Goal: Task Accomplishment & Management: Use online tool/utility

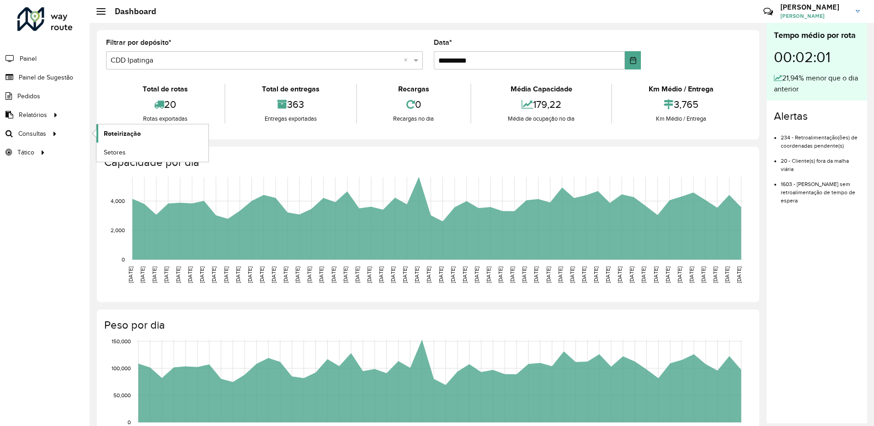
click at [117, 133] on span "Roteirização" at bounding box center [122, 134] width 37 height 10
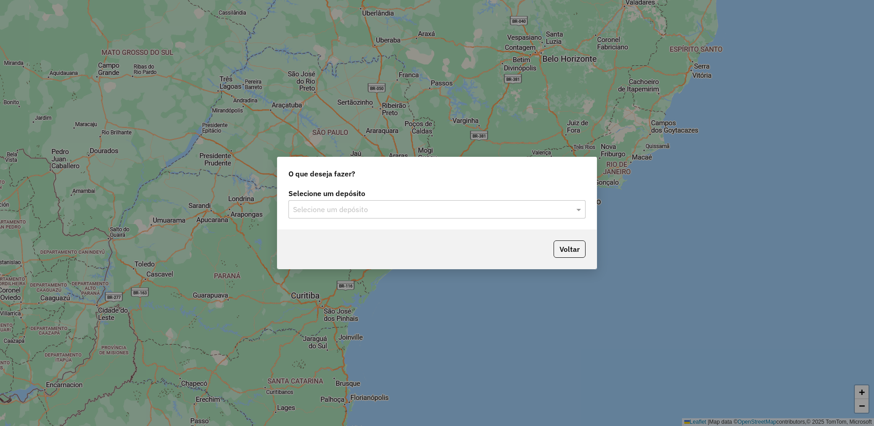
click at [333, 211] on input "text" at bounding box center [428, 209] width 270 height 11
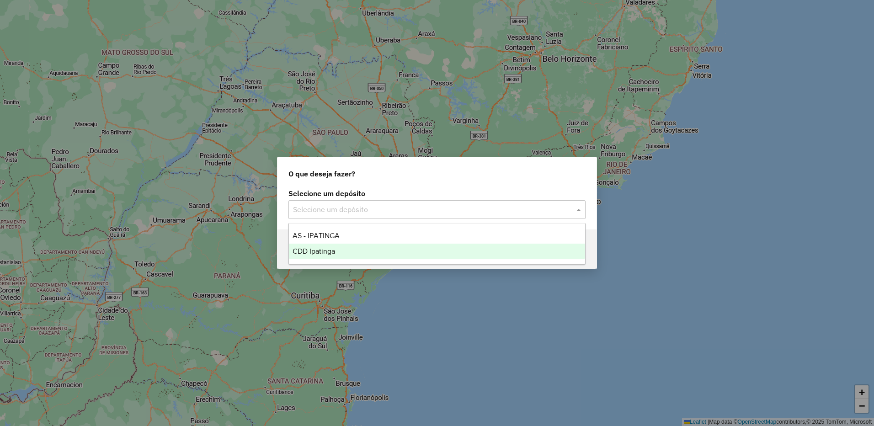
click at [323, 252] on span "CDD Ipatinga" at bounding box center [313, 251] width 43 height 8
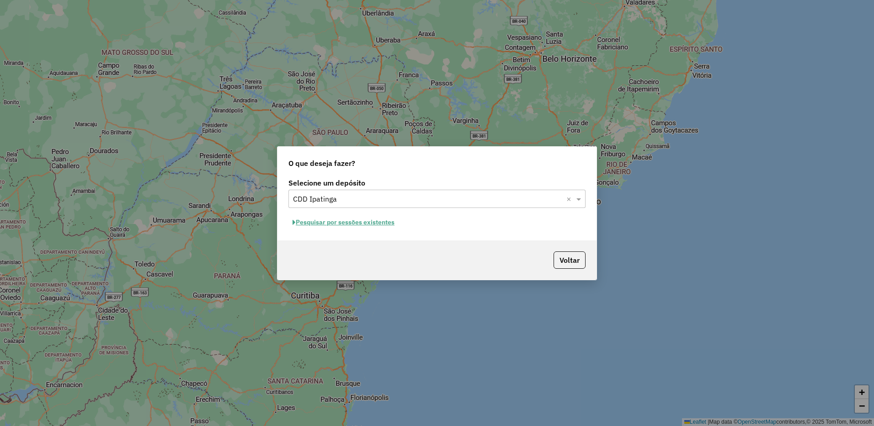
click at [353, 225] on button "Pesquisar por sessões existentes" at bounding box center [343, 222] width 110 height 14
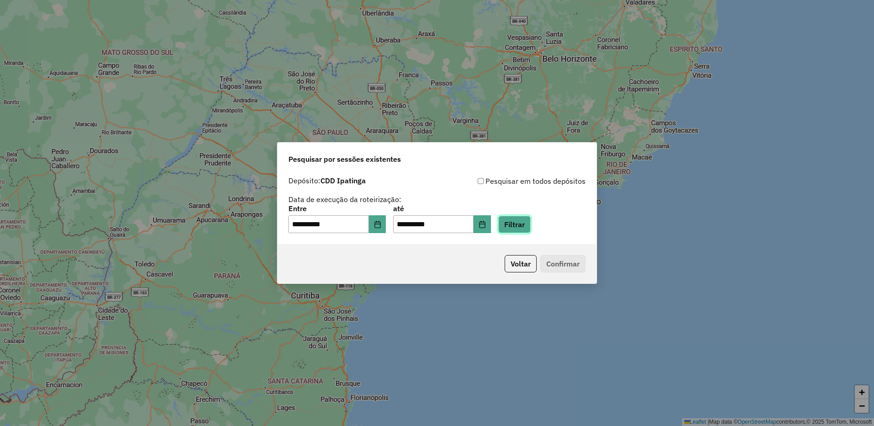
click at [529, 228] on button "Filtrar" at bounding box center [514, 224] width 32 height 17
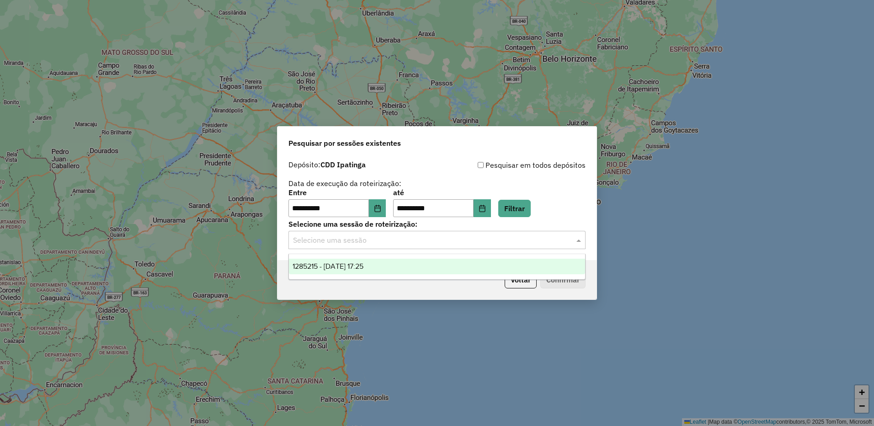
click at [462, 246] on div "Selecione uma sessão" at bounding box center [436, 240] width 297 height 18
click at [409, 271] on div "1285215 - 30/09/2025 17:25" at bounding box center [437, 267] width 296 height 16
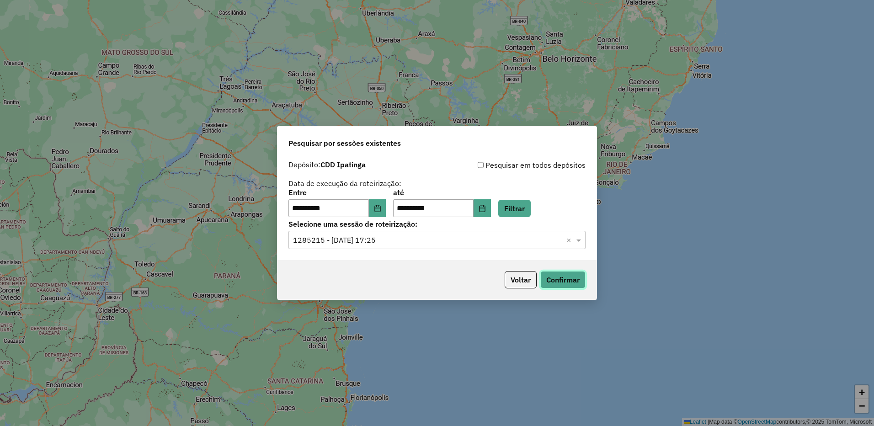
click at [543, 273] on button "Confirmar" at bounding box center [562, 279] width 45 height 17
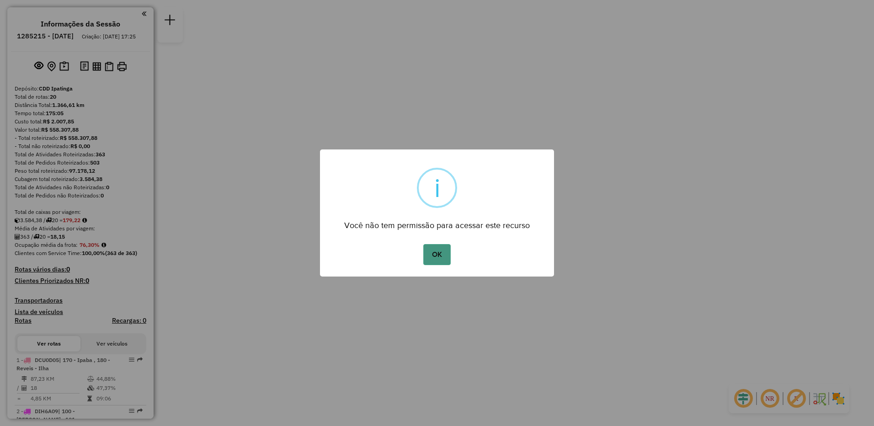
click at [440, 256] on button "OK" at bounding box center [436, 254] width 27 height 21
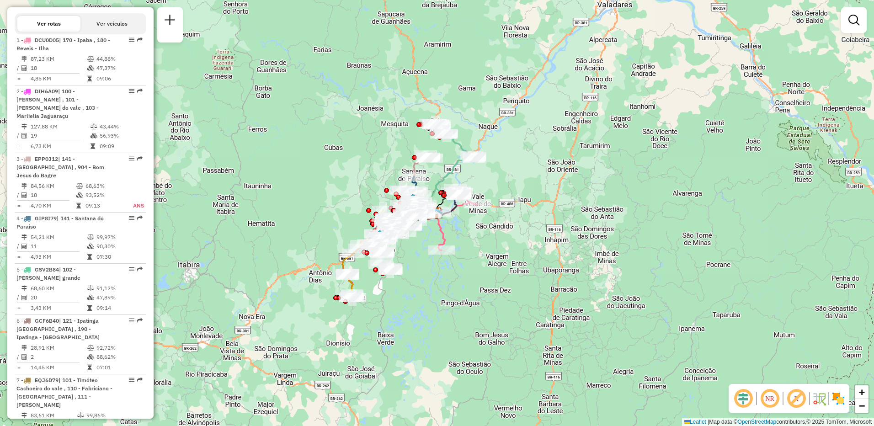
scroll to position [411, 0]
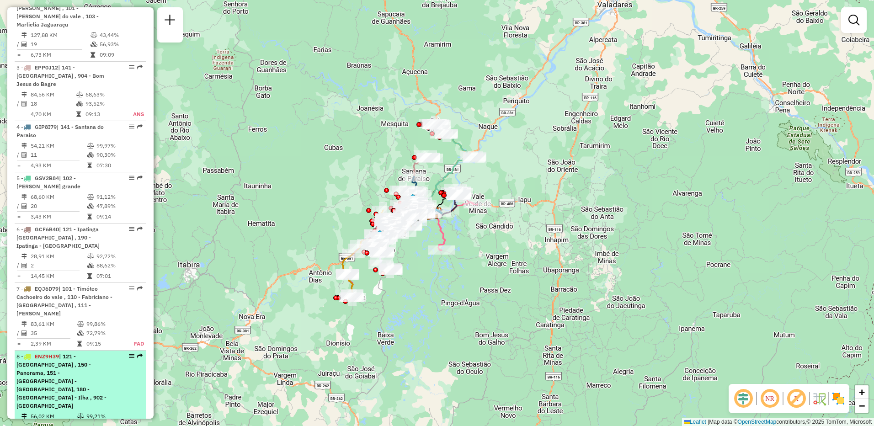
click at [89, 353] on span "| 121 - [GEOGRAPHIC_DATA] , 150 - Panorama, 151 - [GEOGRAPHIC_DATA] - [GEOGRAPH…" at bounding box center [61, 381] width 90 height 56
select select "**********"
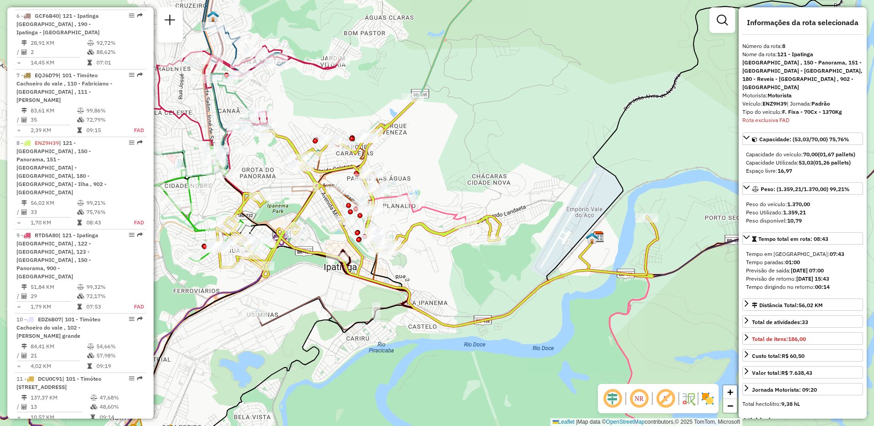
scroll to position [738, 0]
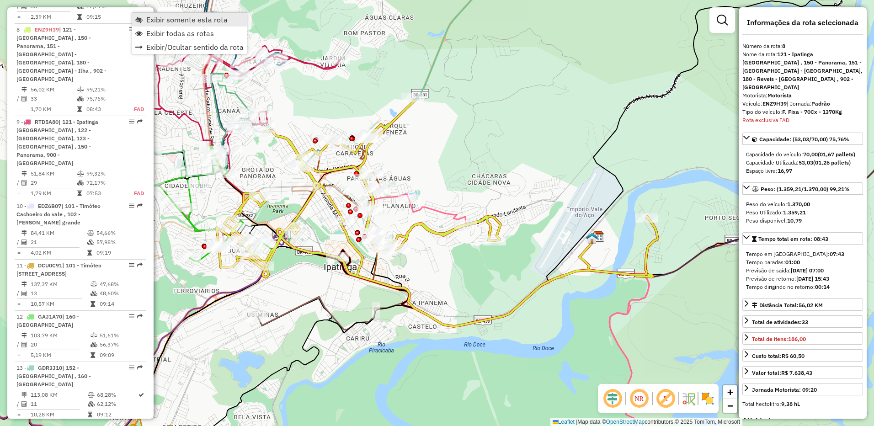
click at [148, 18] on span "Exibir somente esta rota" at bounding box center [186, 19] width 81 height 7
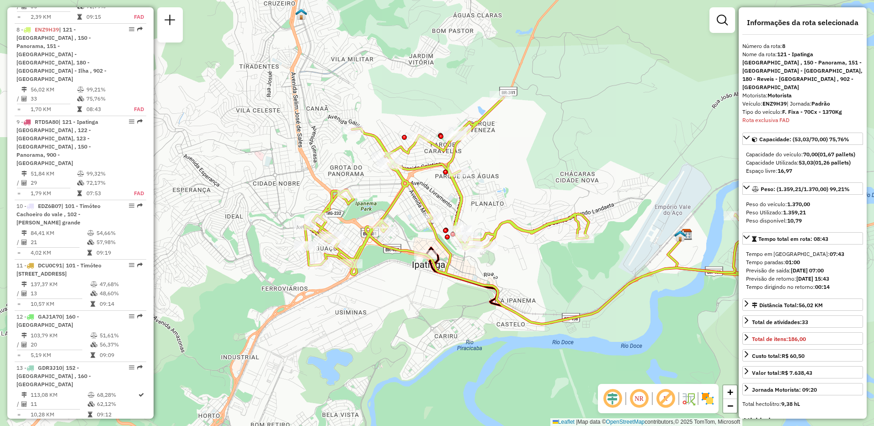
drag, startPoint x: 332, startPoint y: 95, endPoint x: 420, endPoint y: 92, distance: 88.2
click at [420, 92] on div "Janela de atendimento Grade de atendimento Capacidade Transportadoras Veículos …" at bounding box center [437, 213] width 874 height 426
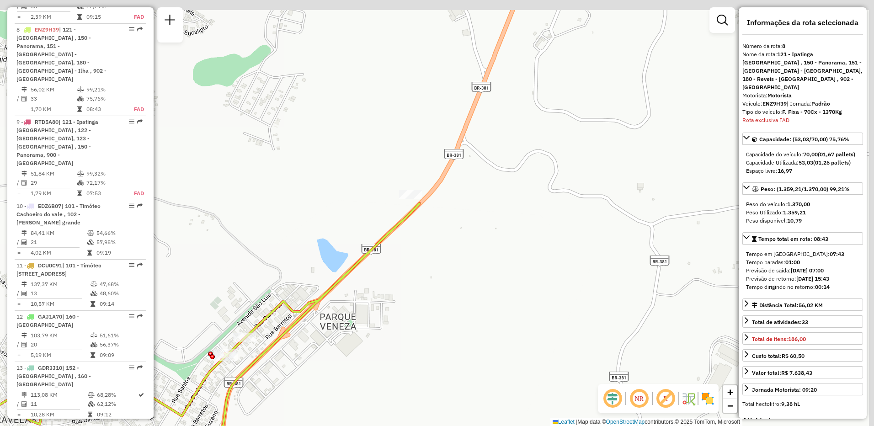
drag, startPoint x: 510, startPoint y: 112, endPoint x: 449, endPoint y: 272, distance: 170.7
click at [449, 272] on div "Janela de atendimento Grade de atendimento Capacidade Transportadoras Veículos …" at bounding box center [437, 213] width 874 height 426
